Goal: Information Seeking & Learning: Learn about a topic

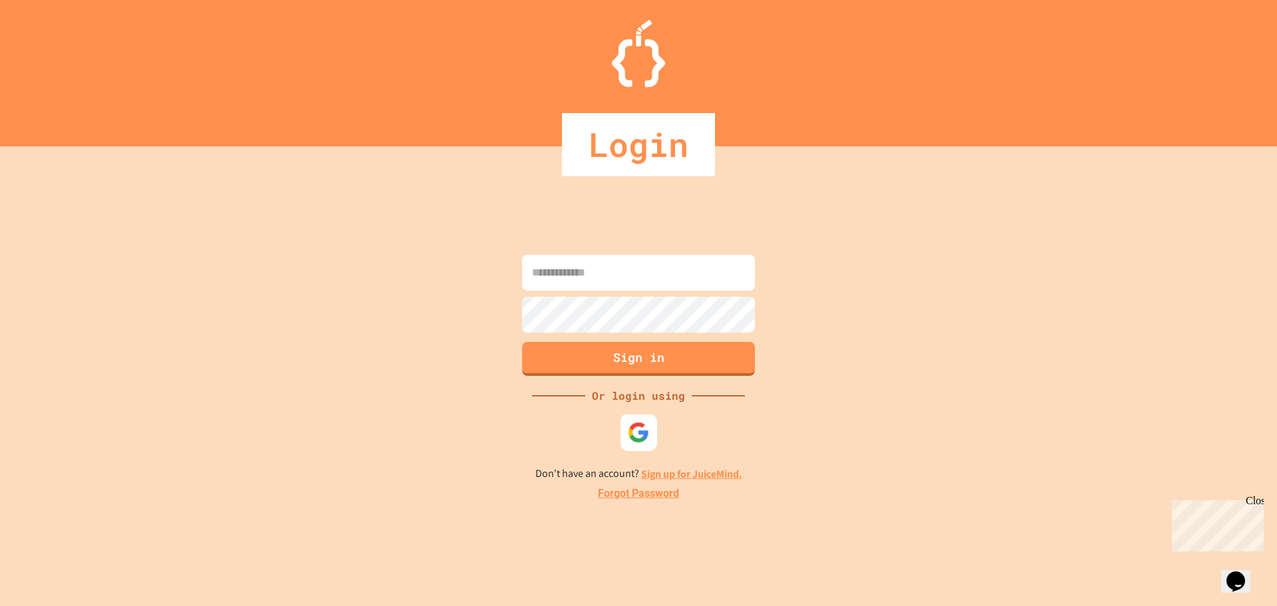
click at [633, 432] on img at bounding box center [639, 432] width 22 height 22
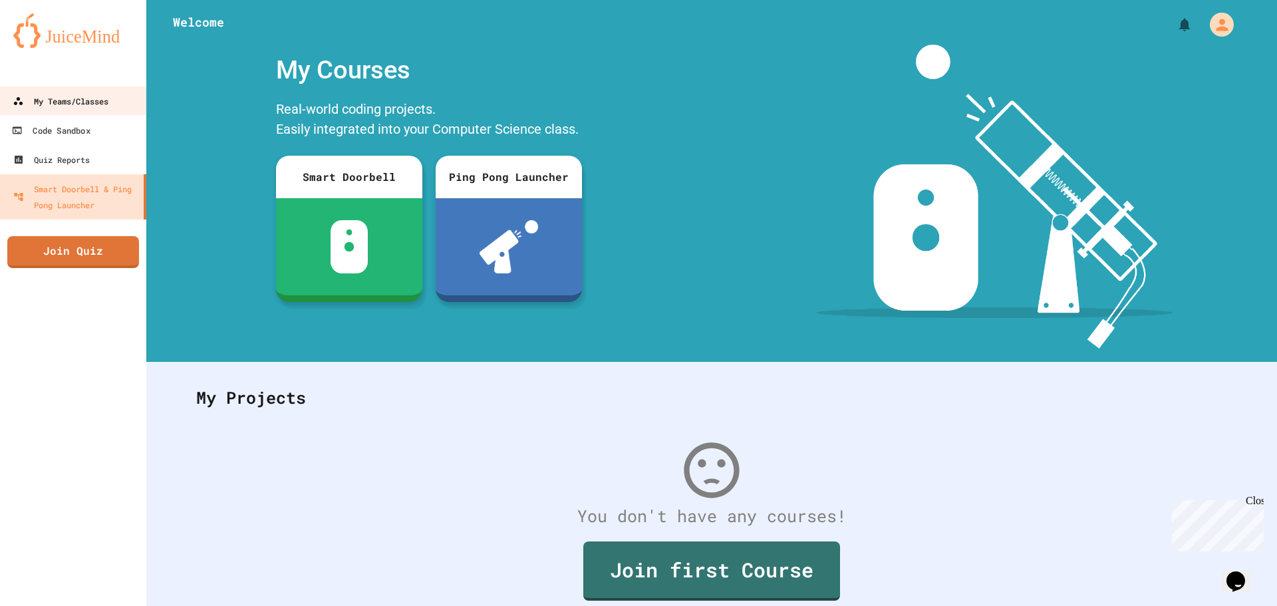
click at [87, 103] on div "My Teams/Classes" at bounding box center [61, 101] width 96 height 16
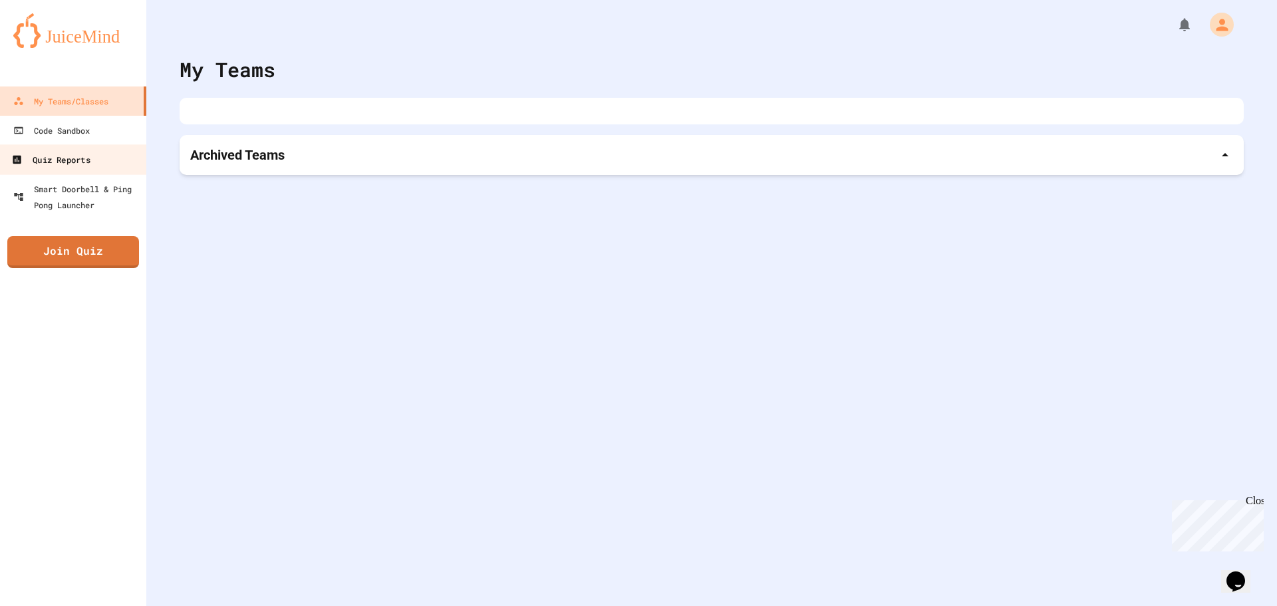
click at [96, 160] on link "Quiz Reports" at bounding box center [73, 159] width 151 height 30
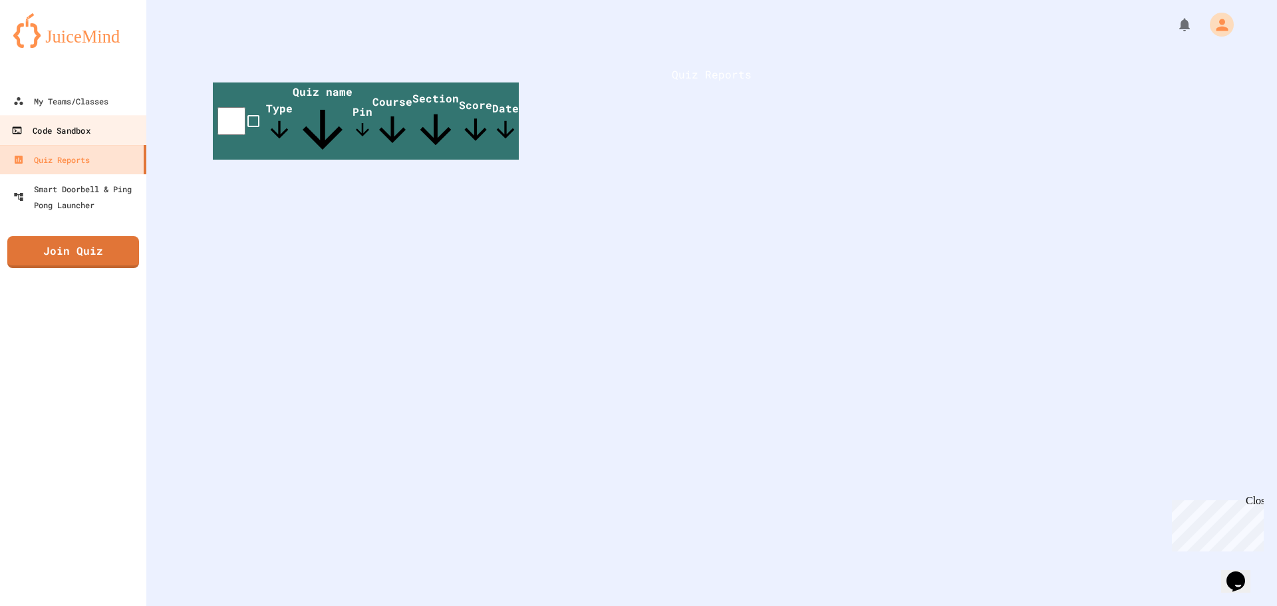
click at [96, 122] on link "Code Sandbox" at bounding box center [73, 130] width 151 height 30
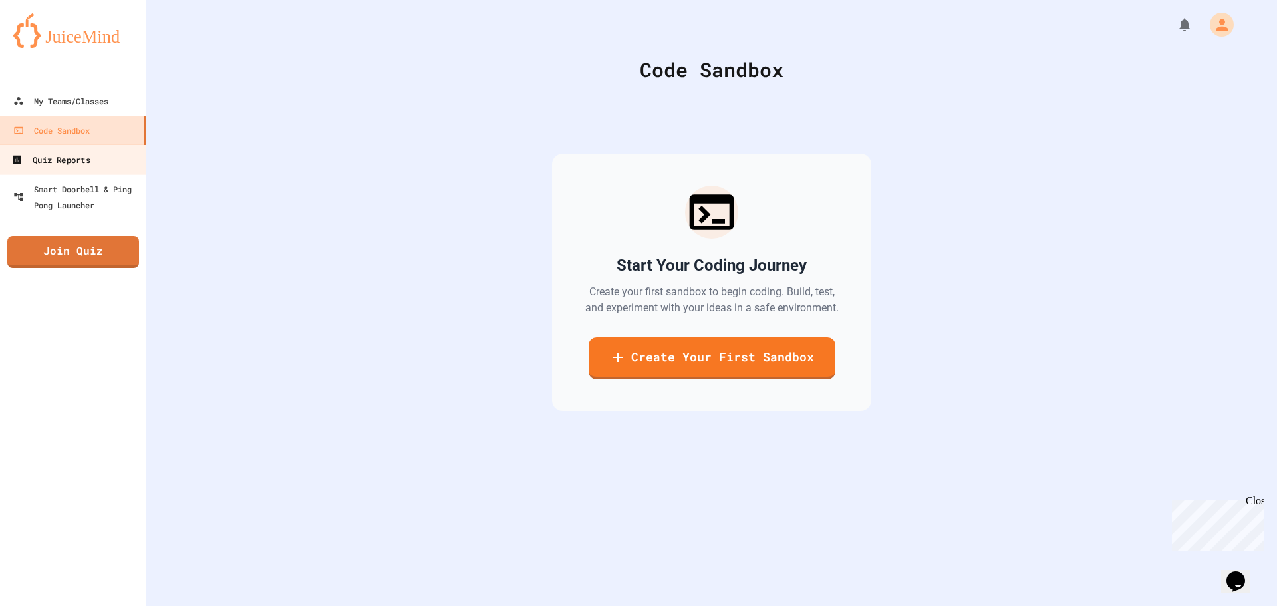
click at [106, 158] on link "Quiz Reports" at bounding box center [73, 159] width 151 height 30
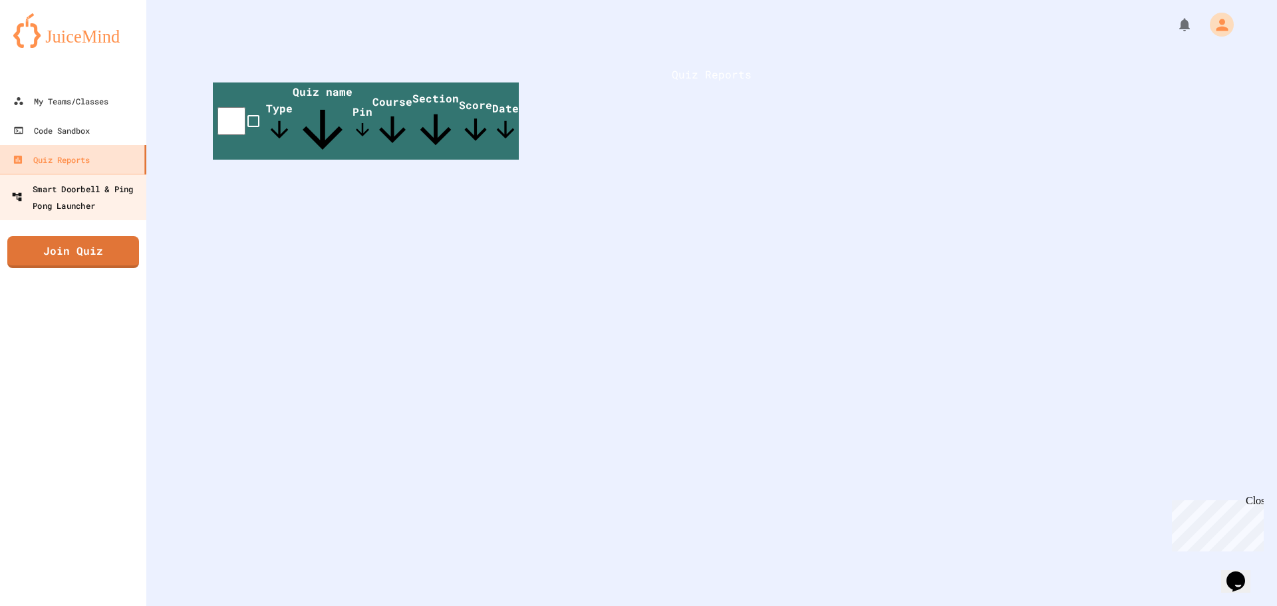
click at [110, 190] on div "Smart Doorbell & Ping Pong Launcher" at bounding box center [77, 196] width 132 height 33
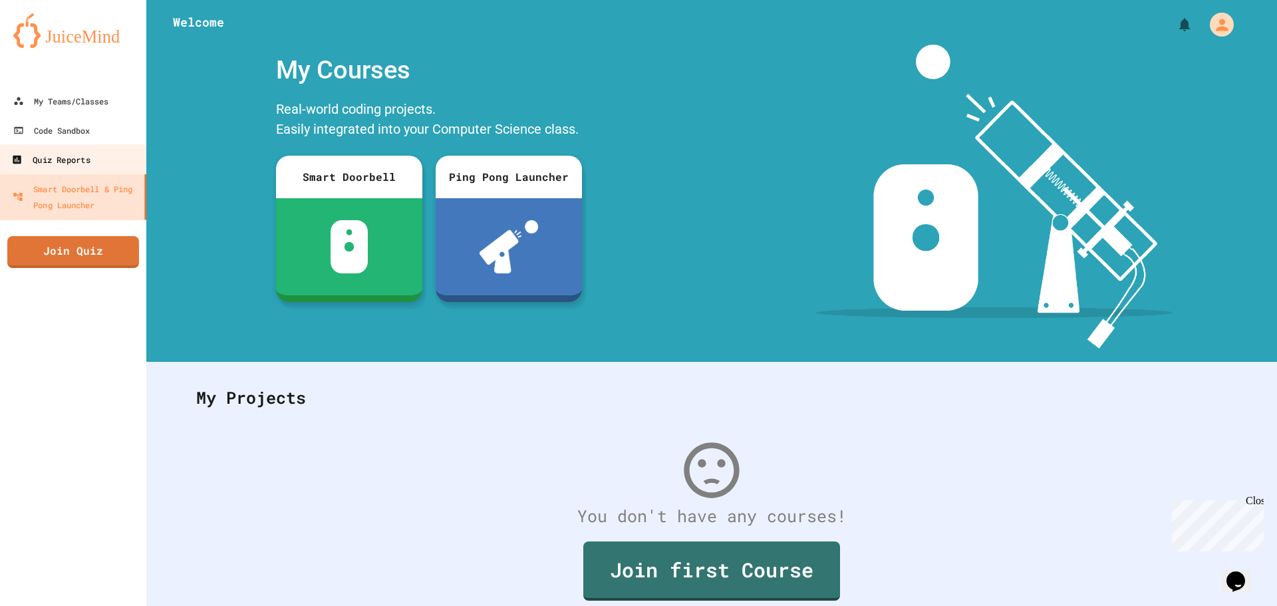
click at [88, 161] on div "Quiz Reports" at bounding box center [50, 160] width 78 height 17
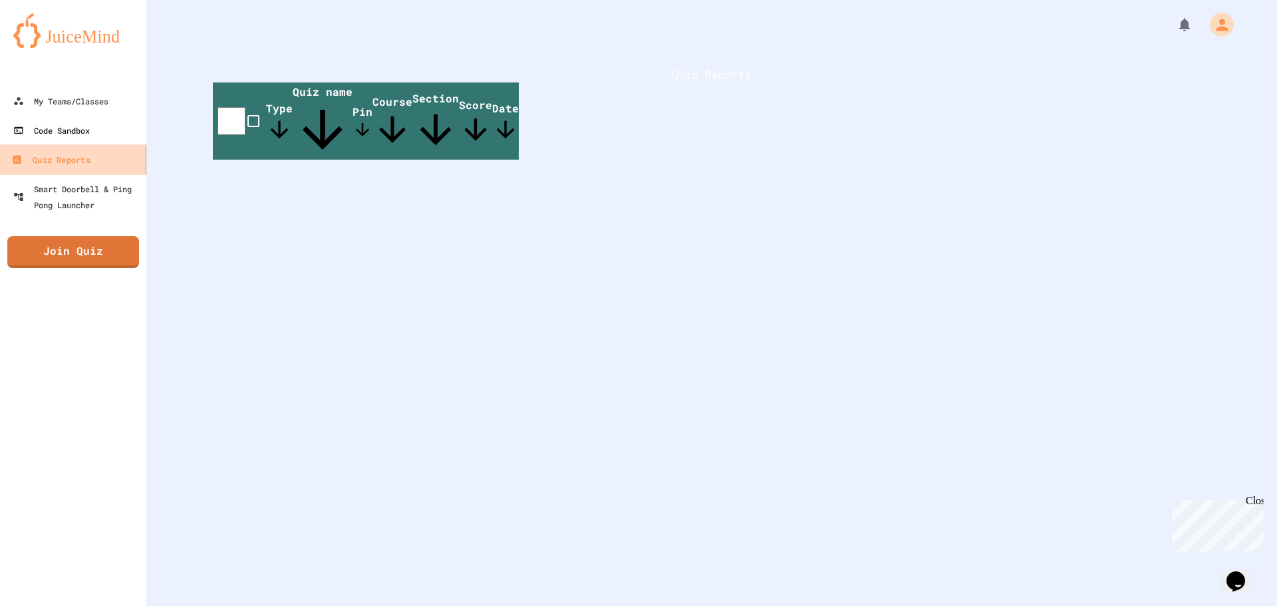
click at [70, 129] on div "Code Sandbox" at bounding box center [51, 130] width 76 height 16
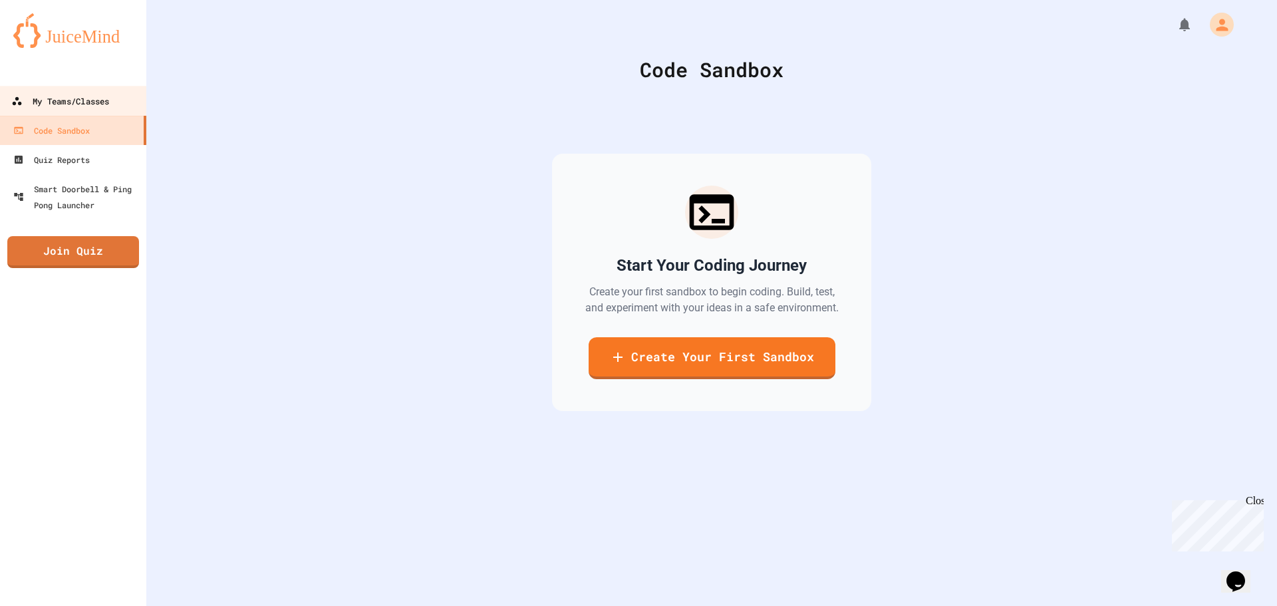
click at [85, 96] on div "My Teams/Classes" at bounding box center [60, 101] width 98 height 17
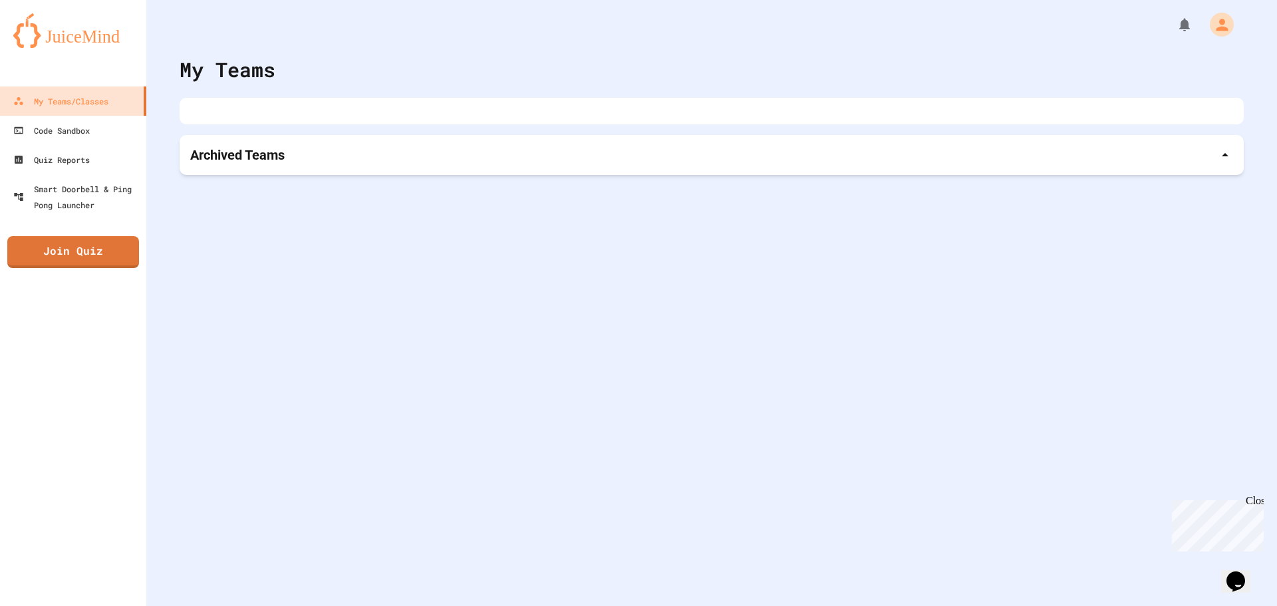
click at [235, 160] on p "Archived Teams" at bounding box center [237, 155] width 94 height 19
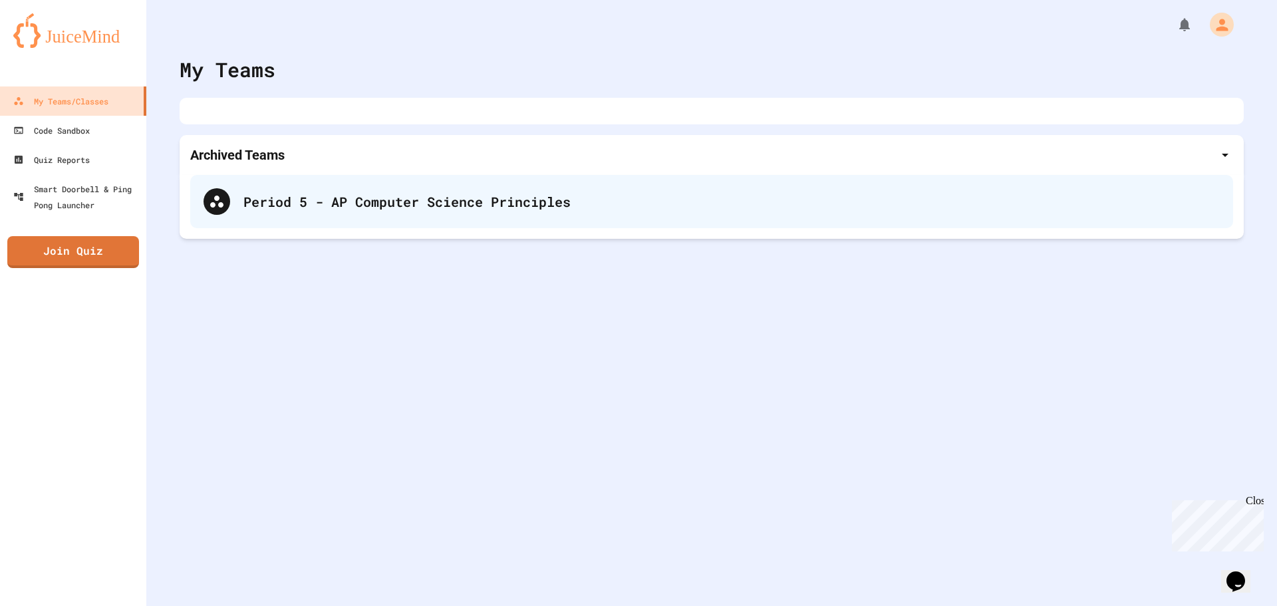
click at [422, 199] on div "Period 5 - AP Computer Science Principles" at bounding box center [731, 202] width 976 height 20
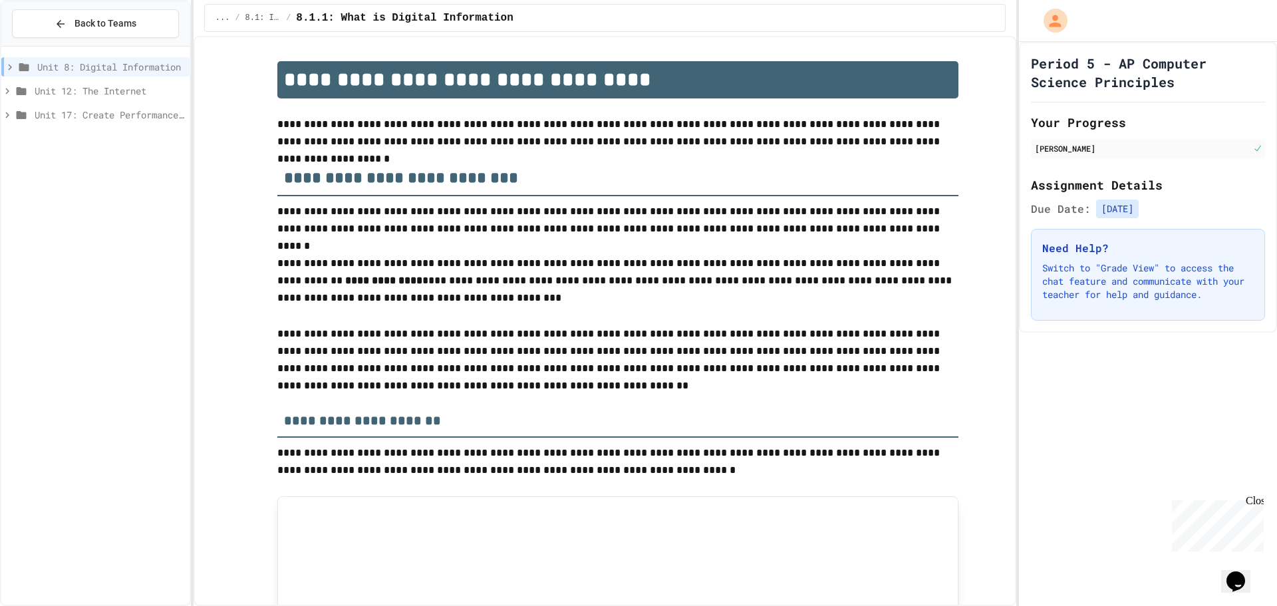
click at [108, 95] on span "Unit 12: The Internet" at bounding box center [110, 91] width 150 height 14
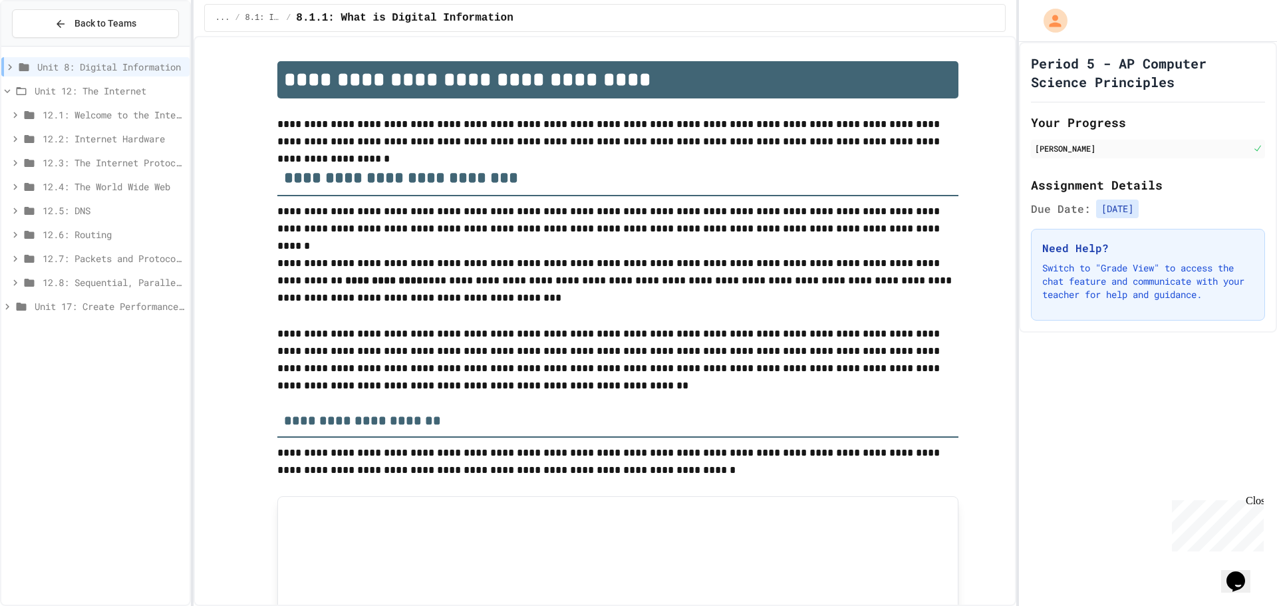
click at [98, 76] on div "Unit 8: Digital Information" at bounding box center [95, 66] width 188 height 19
